Goal: Information Seeking & Learning: Learn about a topic

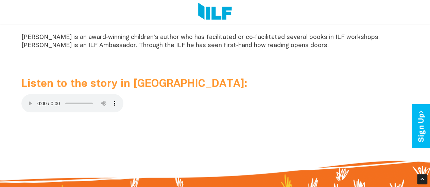
scroll to position [657, 0]
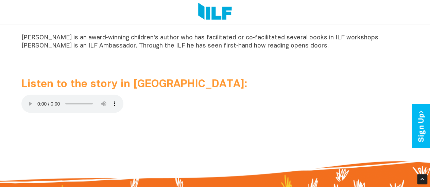
click at [138, 107] on p at bounding box center [214, 105] width 387 height 21
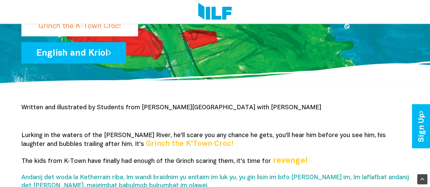
scroll to position [114, 0]
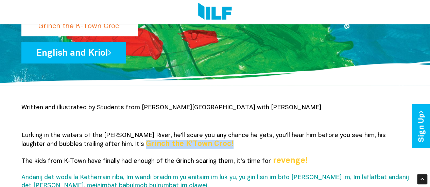
drag, startPoint x: 193, startPoint y: 143, endPoint x: 106, endPoint y: 142, distance: 86.7
click at [106, 142] on p "Lurking in the waters of the Katherine River, he'll scare you any chance he get…" at bounding box center [214, 177] width 387 height 91
copy b "Grinch the K'Town Croc!"
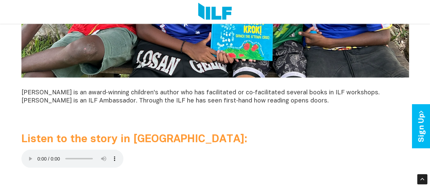
scroll to position [595, 0]
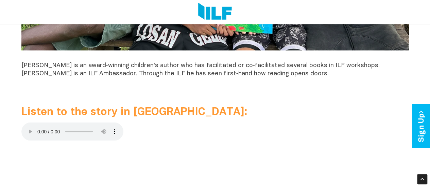
scroll to position [629, 0]
